Goal: Task Accomplishment & Management: Manage account settings

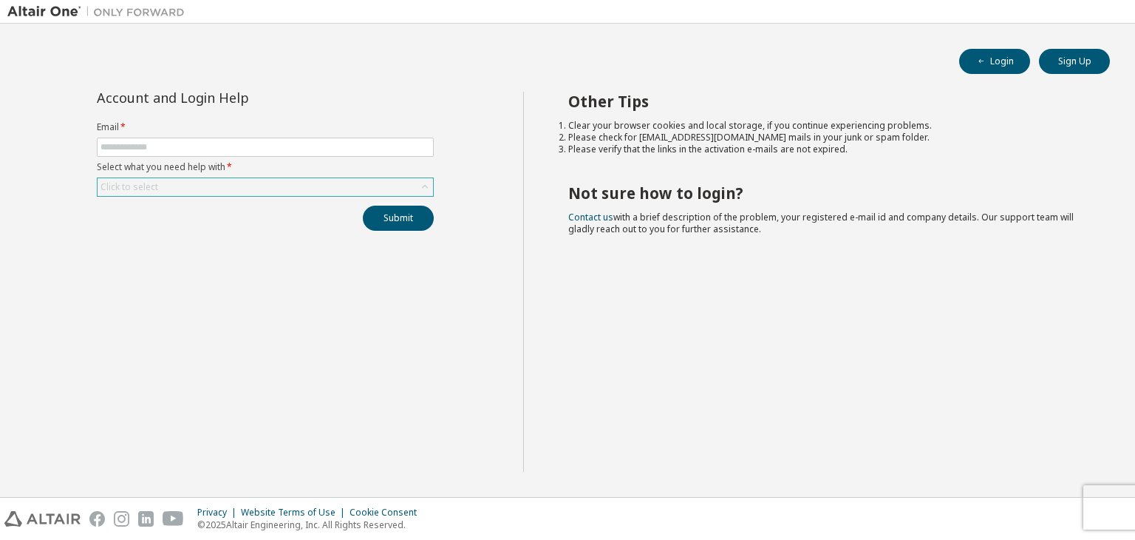
click at [275, 178] on div "Click to select" at bounding box center [266, 187] width 336 height 18
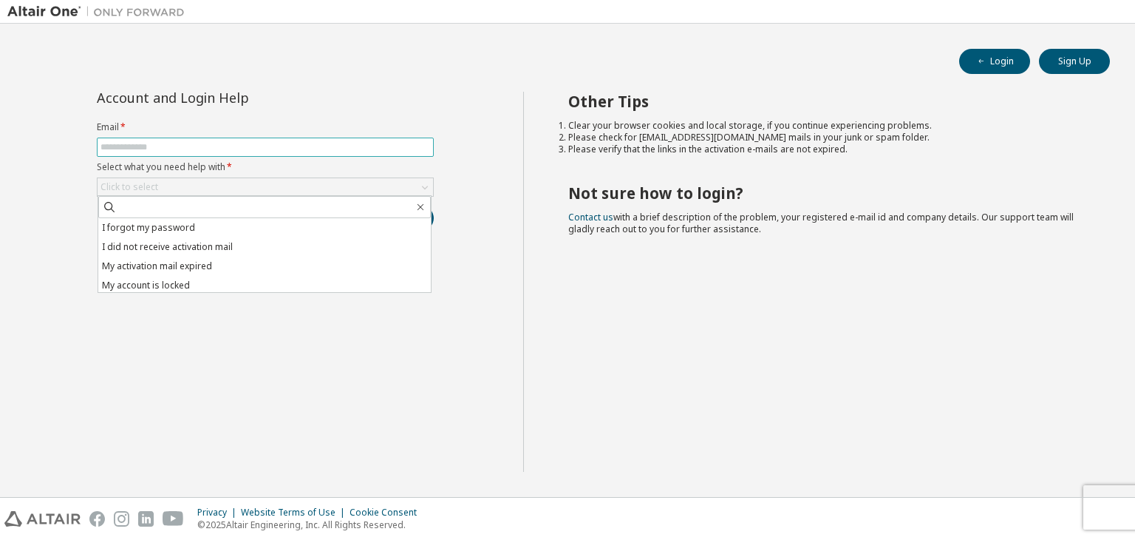
click at [275, 148] on input "text" at bounding box center [266, 147] width 330 height 12
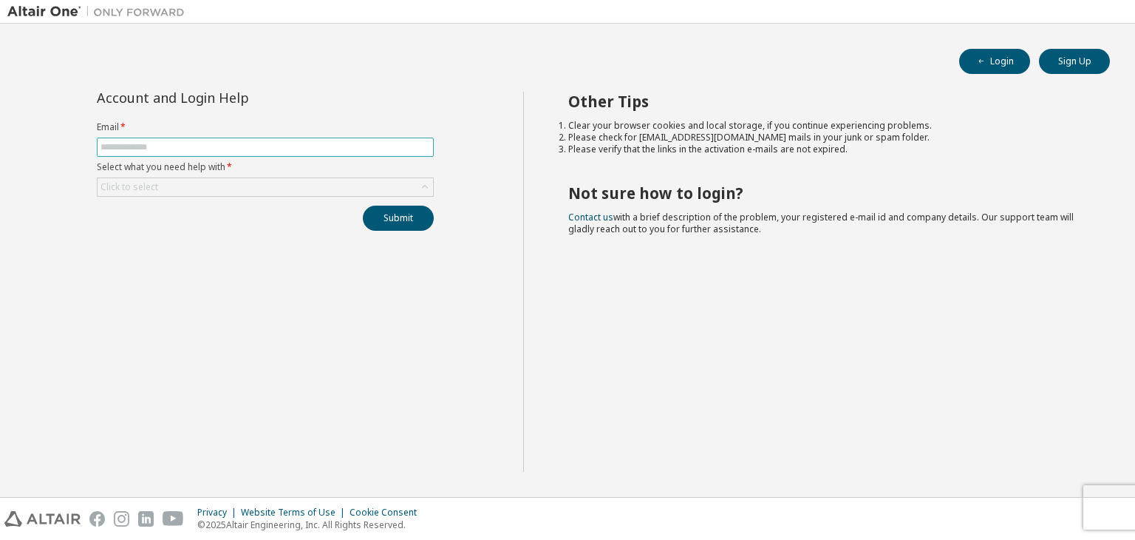
type input "**********"
click at [266, 188] on div "Click to select" at bounding box center [266, 187] width 336 height 18
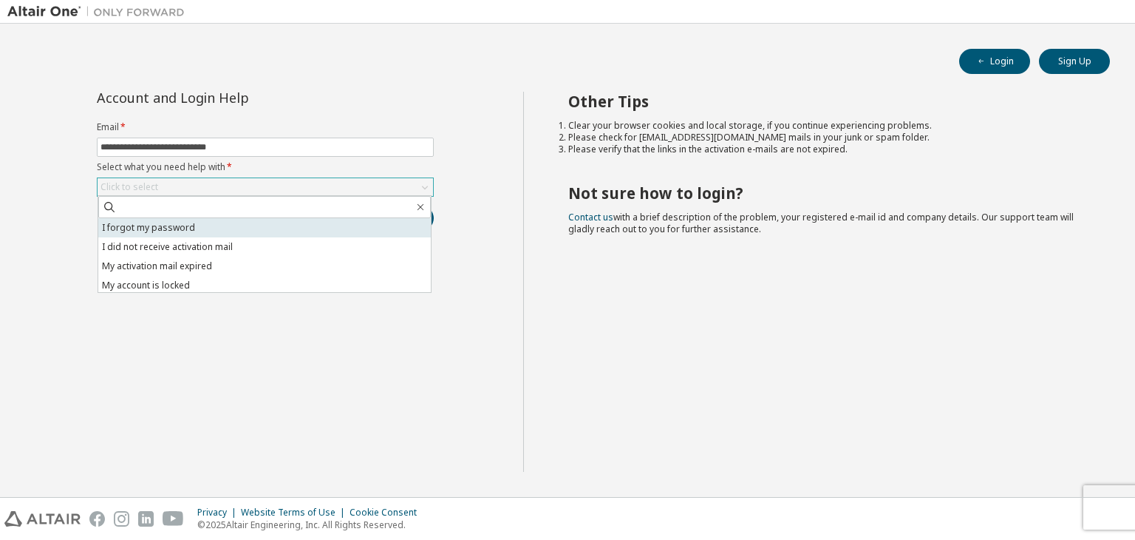
click at [263, 231] on li "I forgot my password" at bounding box center [264, 227] width 333 height 19
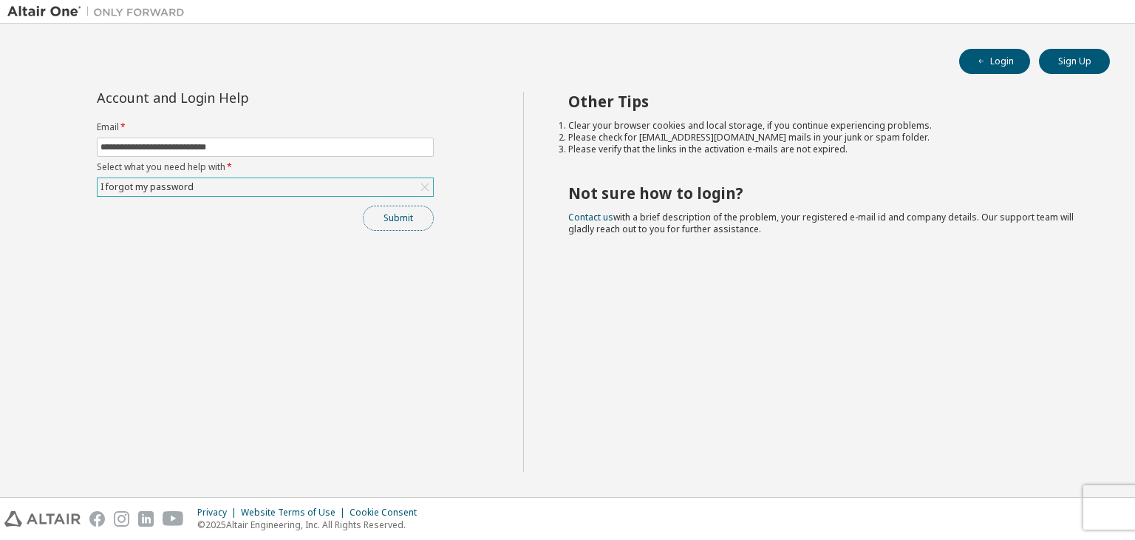
click at [398, 225] on button "Submit" at bounding box center [398, 217] width 71 height 25
click at [1095, 514] on div at bounding box center [1100, 510] width 18 height 13
click at [1104, 509] on icon "button" at bounding box center [1104, 509] width 5 height 5
click at [1106, 506] on div "Privacy Website Terms of Use Cookie Consent © 2025 Altair Engineering, Inc. All…" at bounding box center [567, 518] width 1135 height 42
click at [251, 178] on div "I forgot my password" at bounding box center [266, 187] width 336 height 18
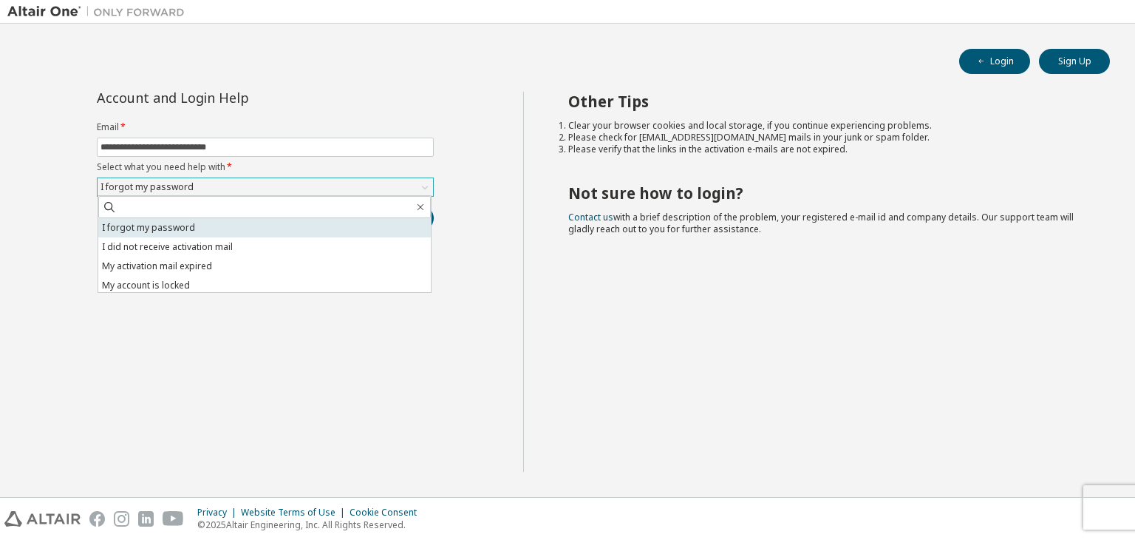
click at [239, 230] on li "I forgot my password" at bounding box center [264, 227] width 333 height 19
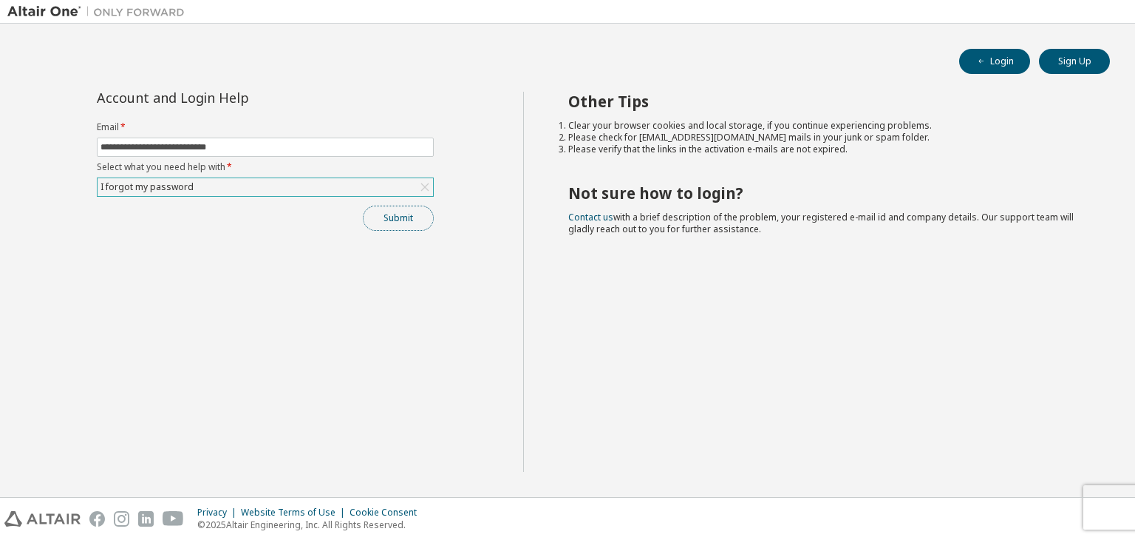
click at [418, 222] on button "Submit" at bounding box center [398, 217] width 71 height 25
click at [387, 219] on button "Submit" at bounding box center [398, 217] width 71 height 25
